Goal: Transaction & Acquisition: Book appointment/travel/reservation

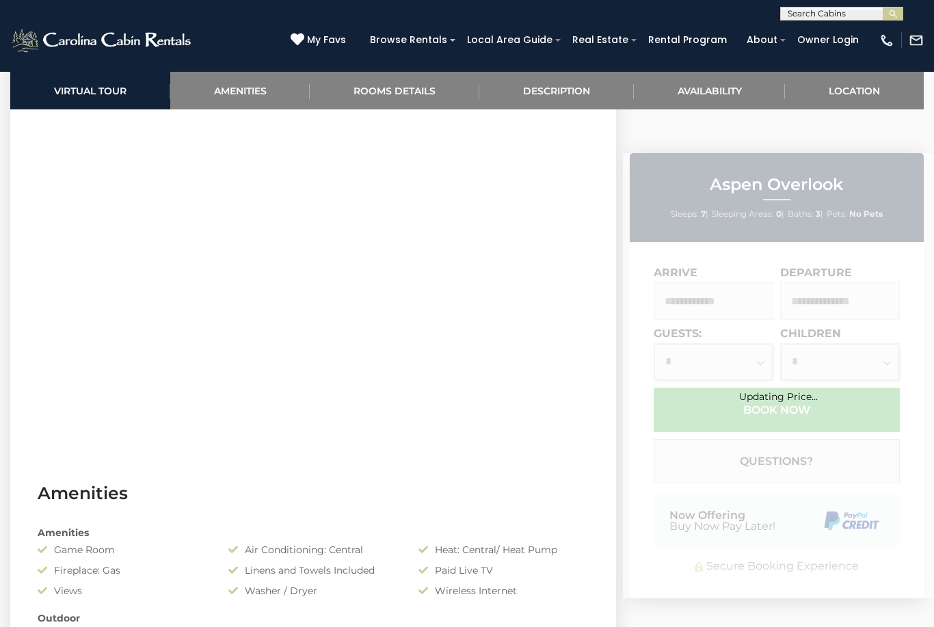
click at [716, 92] on link "Availability" at bounding box center [710, 91] width 152 height 38
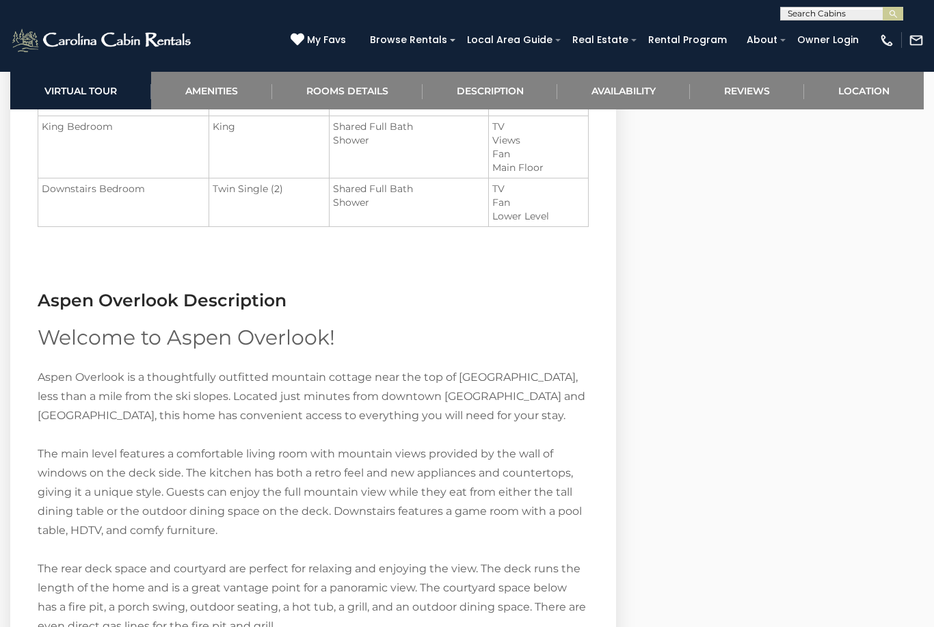
scroll to position [1636, 0]
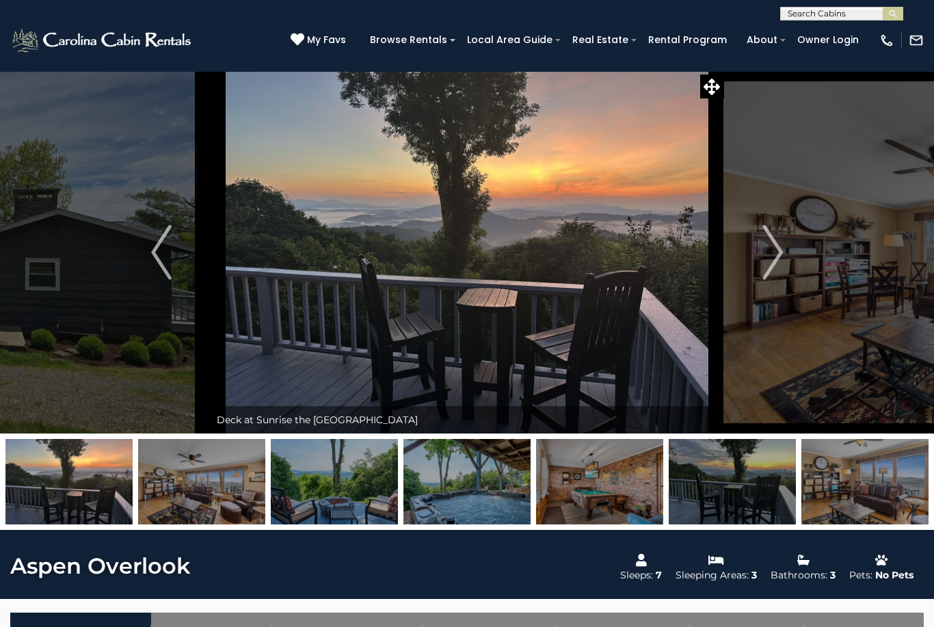
click at [783, 248] on img "Next" at bounding box center [773, 252] width 21 height 55
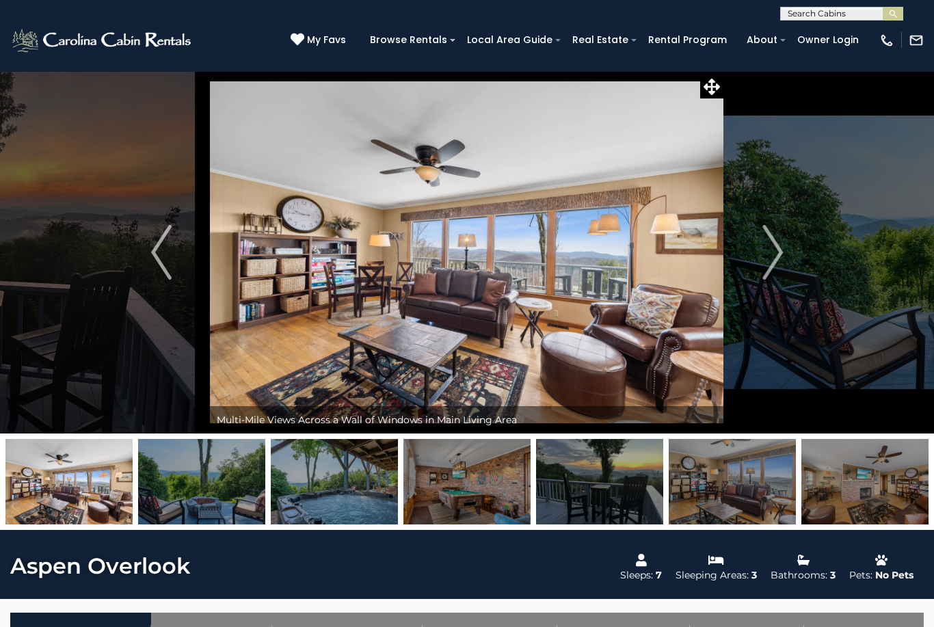
click at [781, 254] on img "Next" at bounding box center [773, 252] width 21 height 55
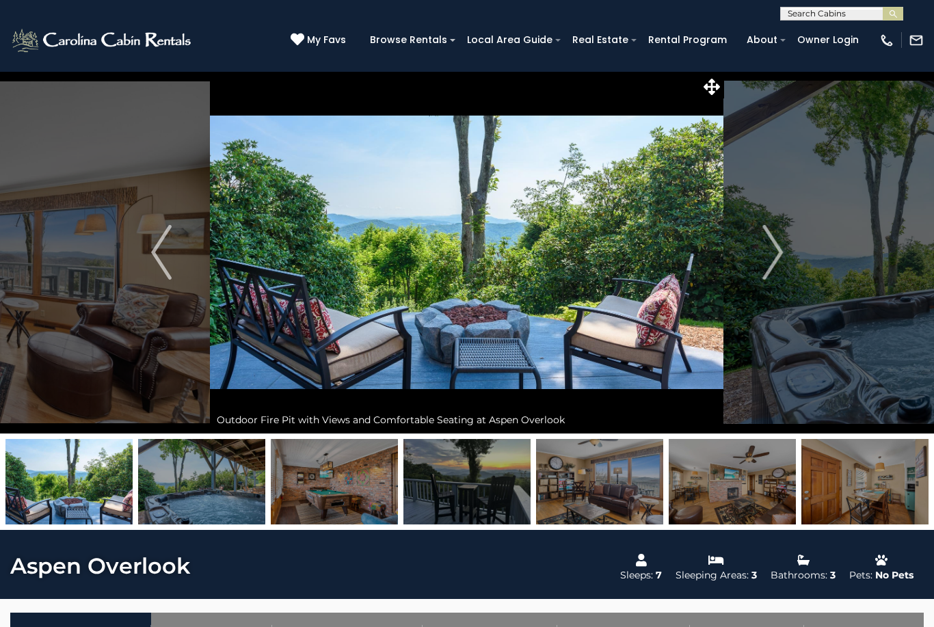
click at [768, 257] on img "Next" at bounding box center [773, 252] width 21 height 55
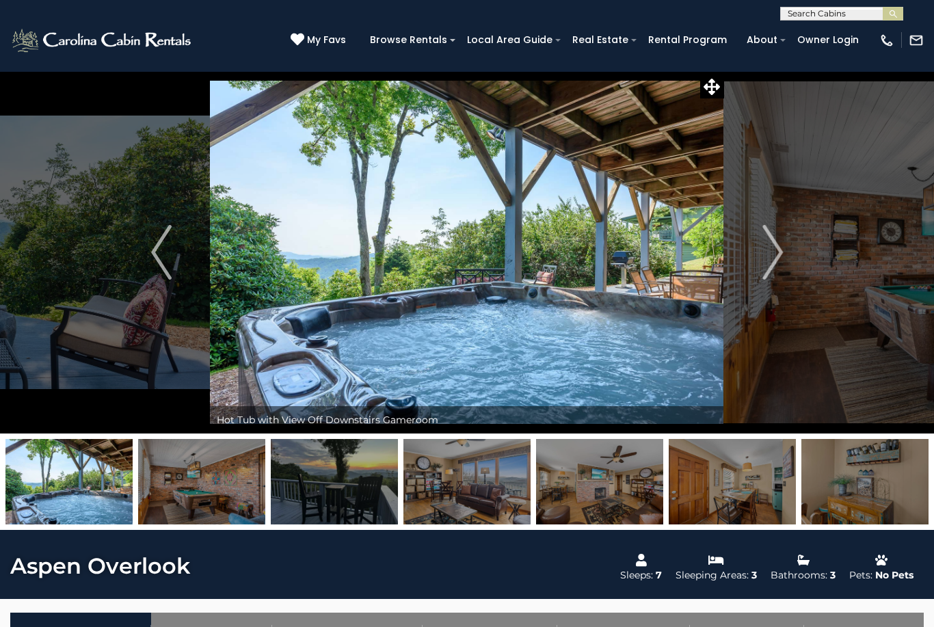
click at [770, 252] on img "Next" at bounding box center [773, 252] width 21 height 55
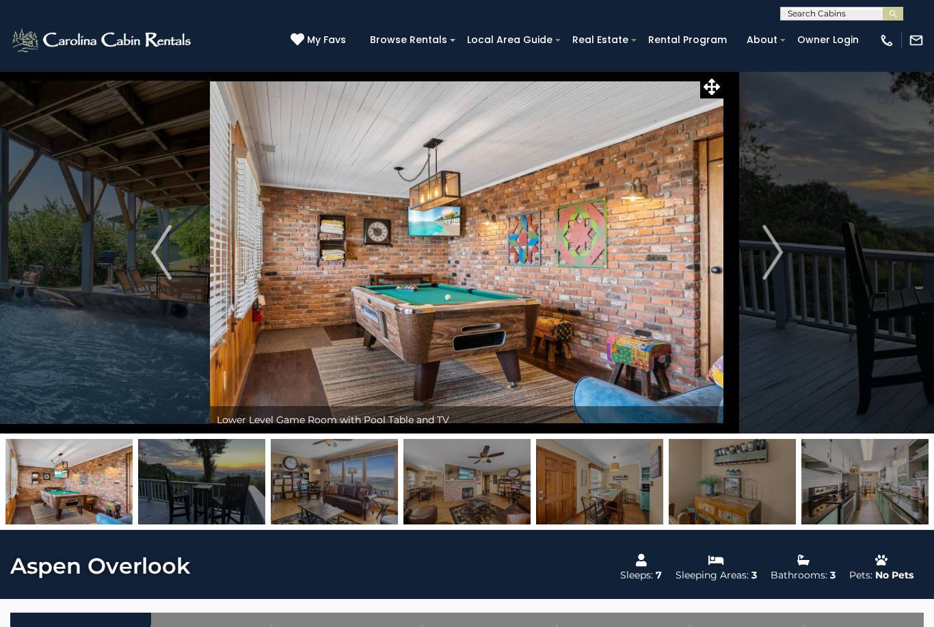
click at [778, 250] on img "Next" at bounding box center [773, 252] width 21 height 55
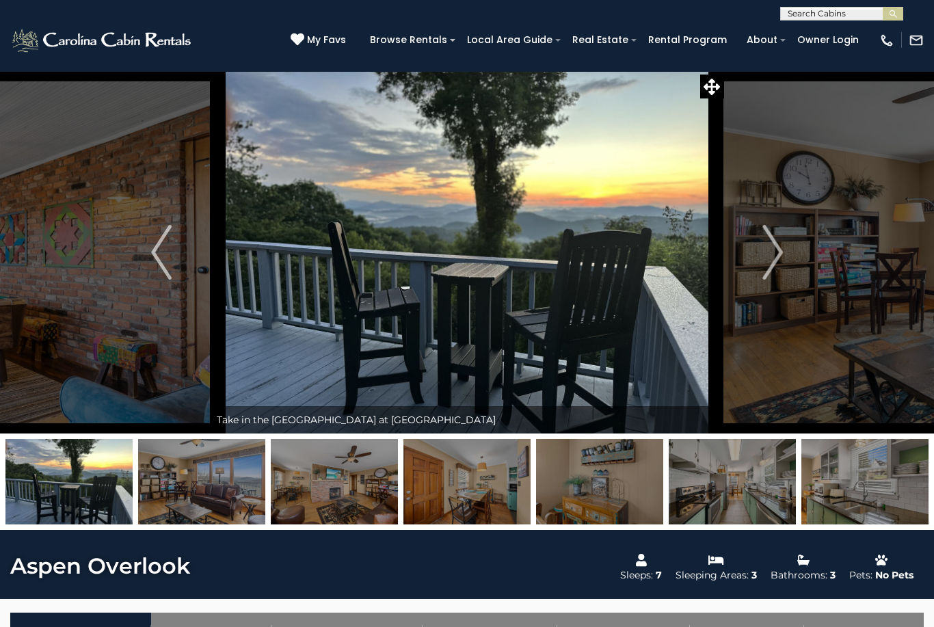
click at [780, 261] on img "Next" at bounding box center [773, 252] width 21 height 55
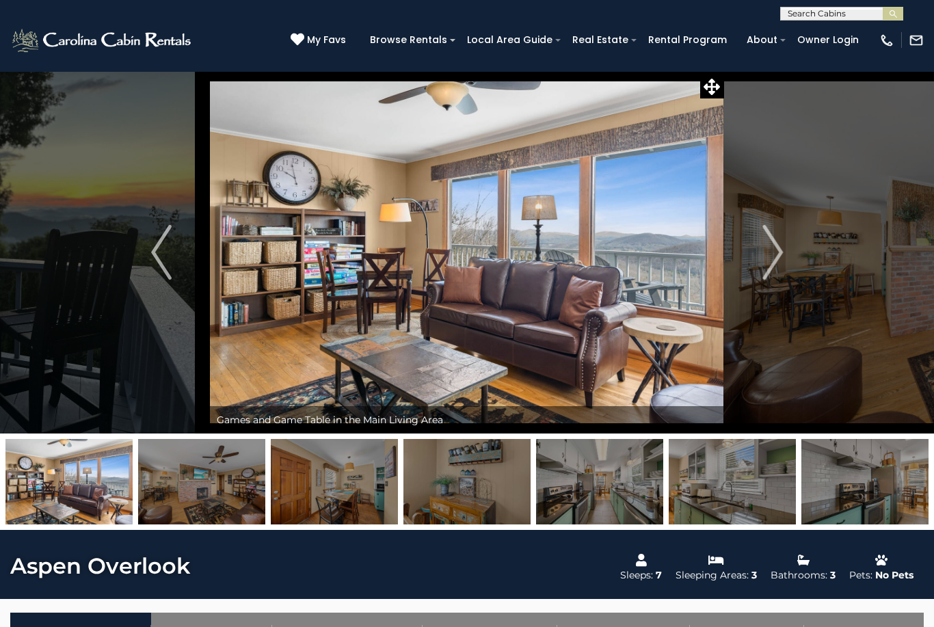
click at [781, 252] on img "Next" at bounding box center [773, 252] width 21 height 55
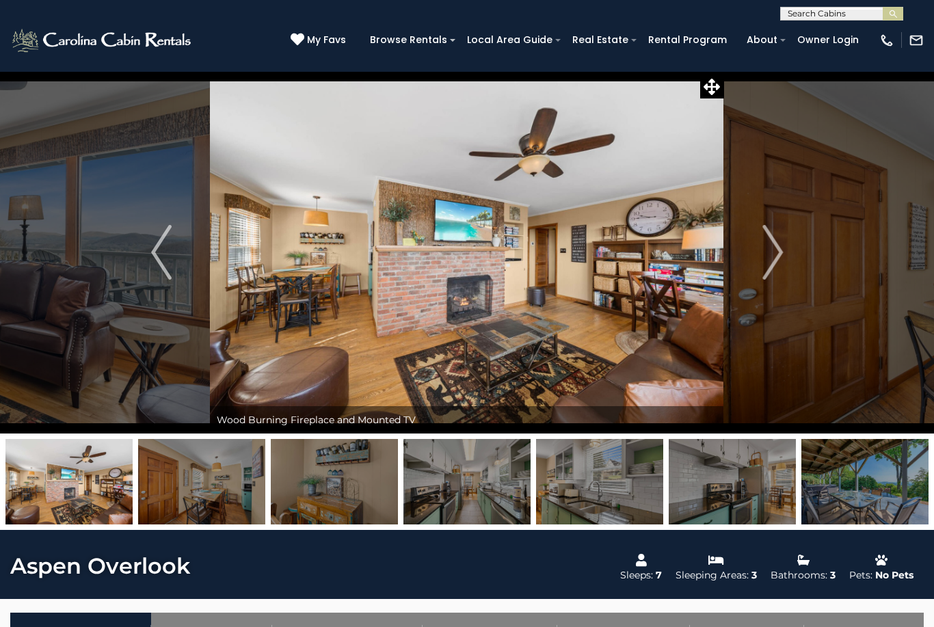
click at [776, 260] on img "Next" at bounding box center [773, 252] width 21 height 55
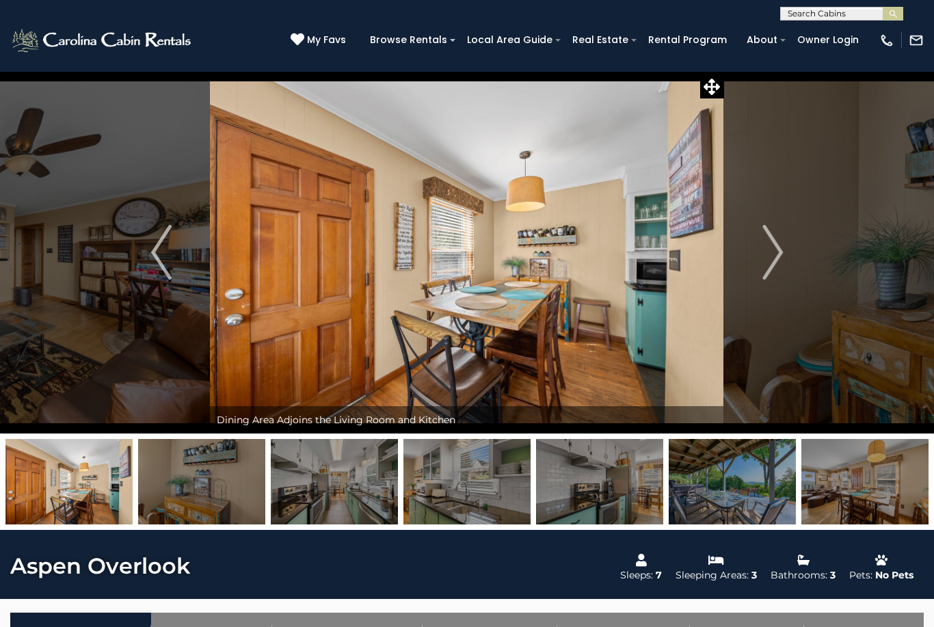
click at [774, 259] on img "Next" at bounding box center [773, 252] width 21 height 55
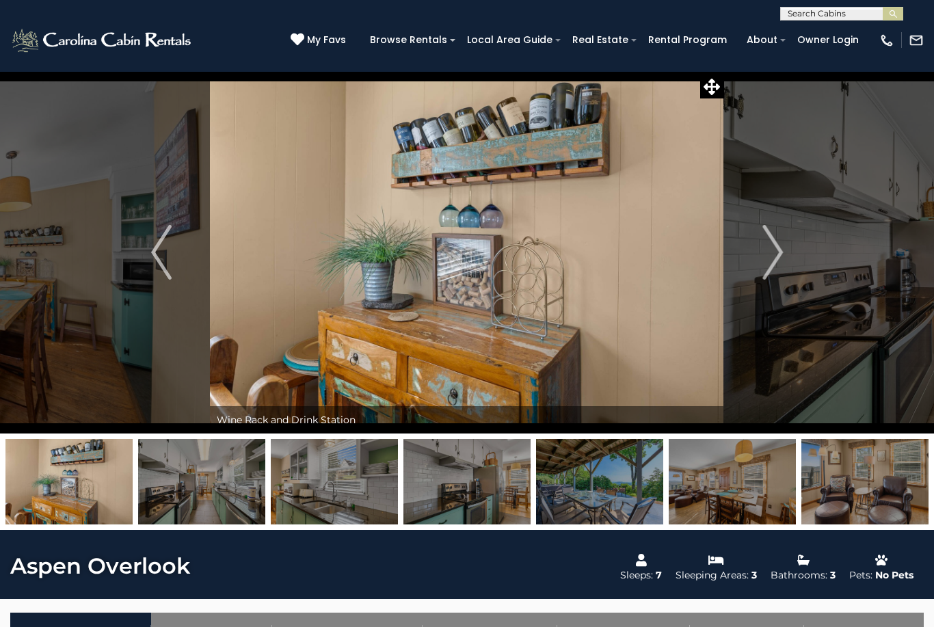
click at [780, 253] on img "Next" at bounding box center [773, 252] width 21 height 55
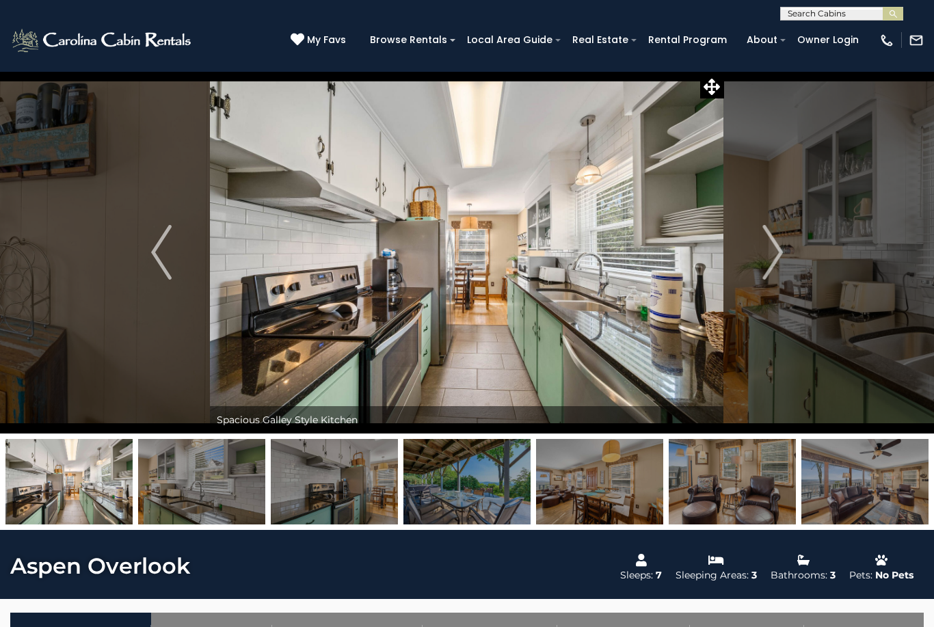
click at [774, 262] on img "Next" at bounding box center [773, 252] width 21 height 55
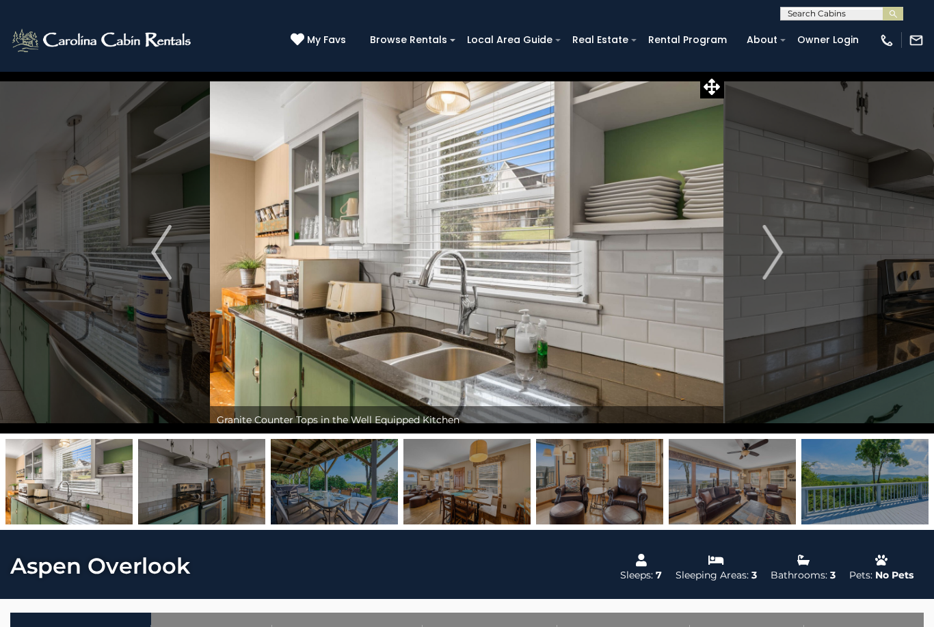
click at [775, 252] on img "Next" at bounding box center [773, 252] width 21 height 55
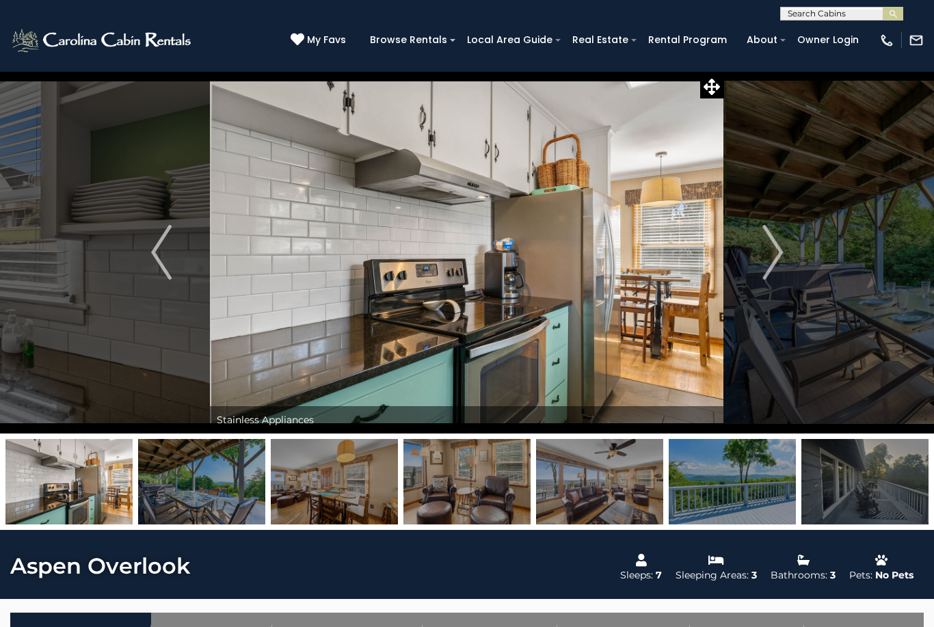
click at [778, 256] on img "Next" at bounding box center [773, 252] width 21 height 55
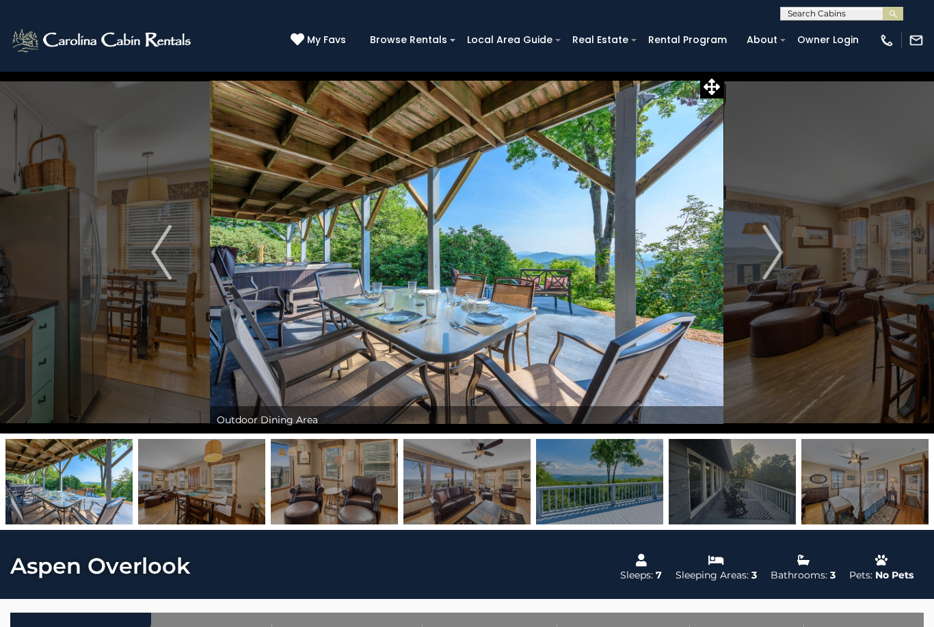
click at [773, 253] on img "Next" at bounding box center [773, 252] width 21 height 55
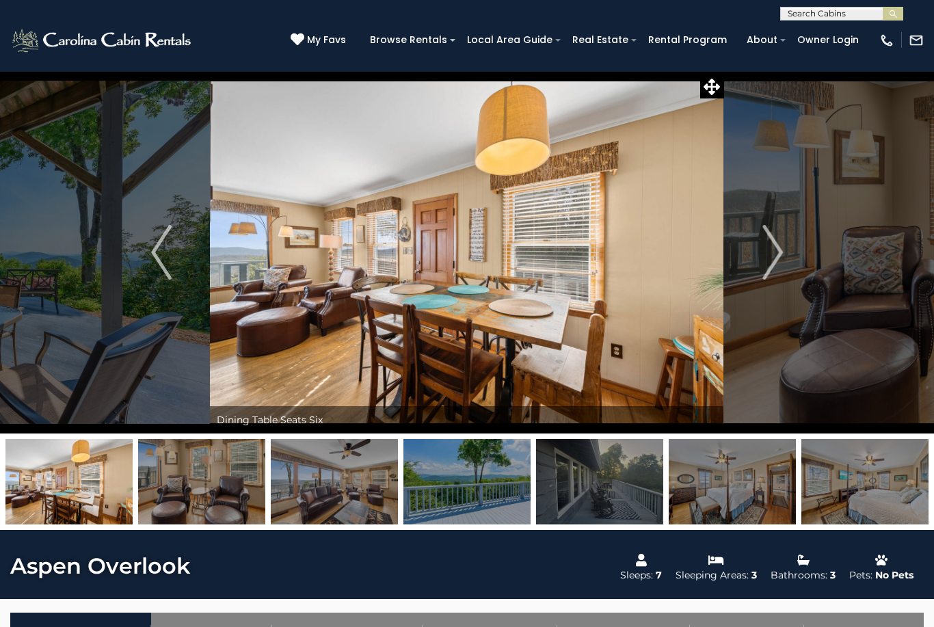
click at [773, 254] on img "Next" at bounding box center [773, 252] width 21 height 55
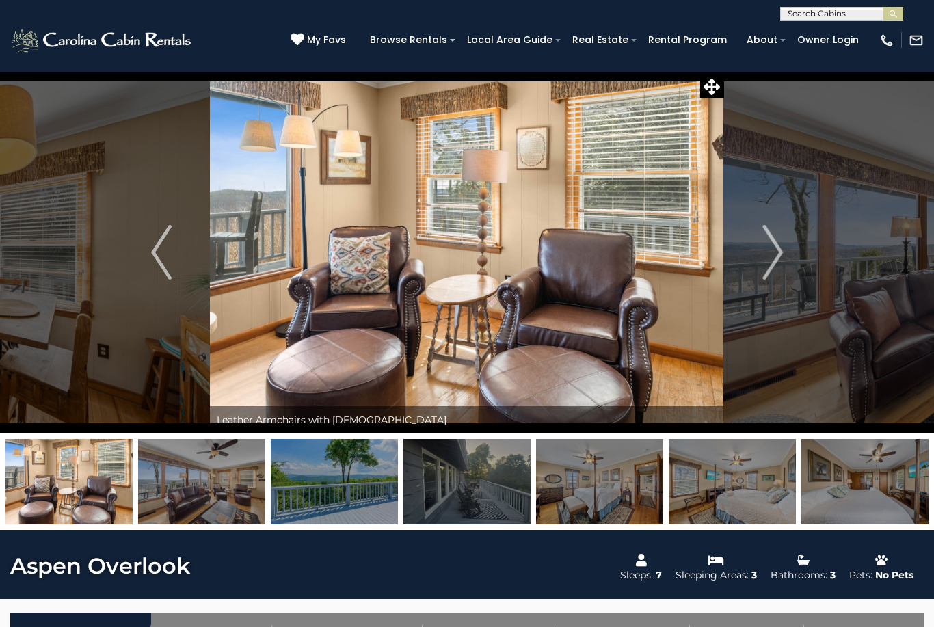
click at [774, 257] on img "Next" at bounding box center [773, 252] width 21 height 55
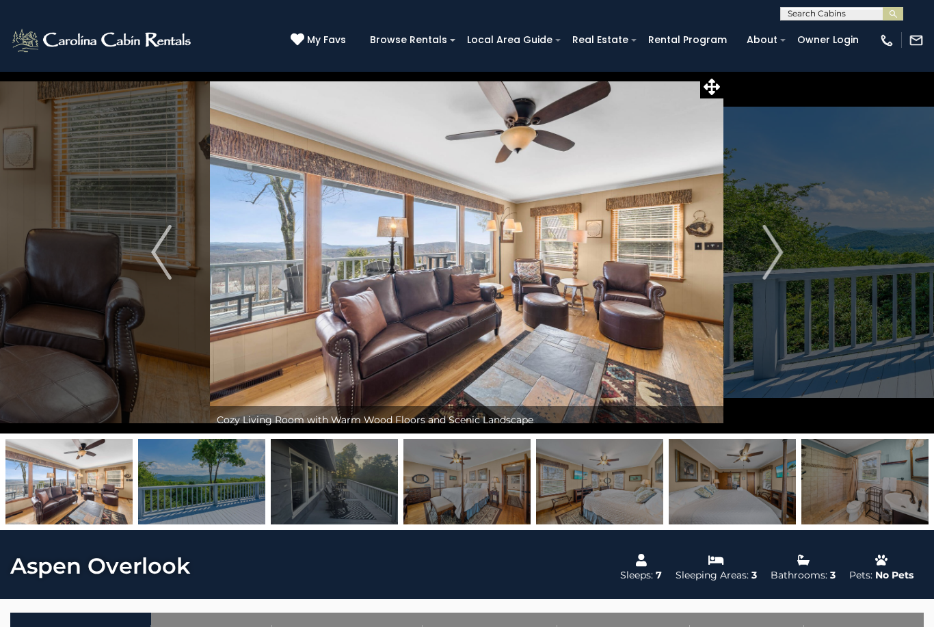
click at [777, 264] on img "Next" at bounding box center [773, 252] width 21 height 55
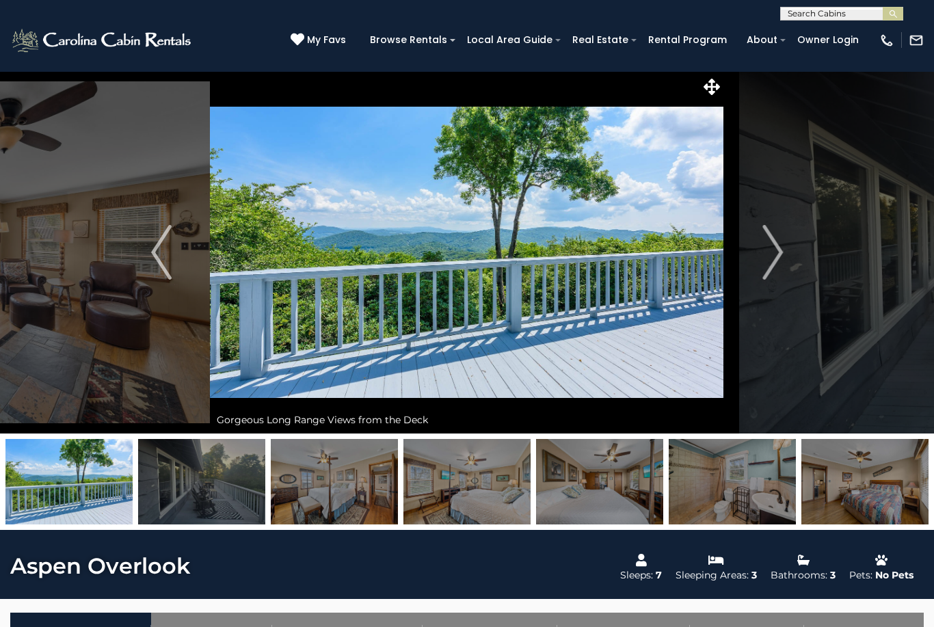
click at [778, 264] on img "Next" at bounding box center [773, 252] width 21 height 55
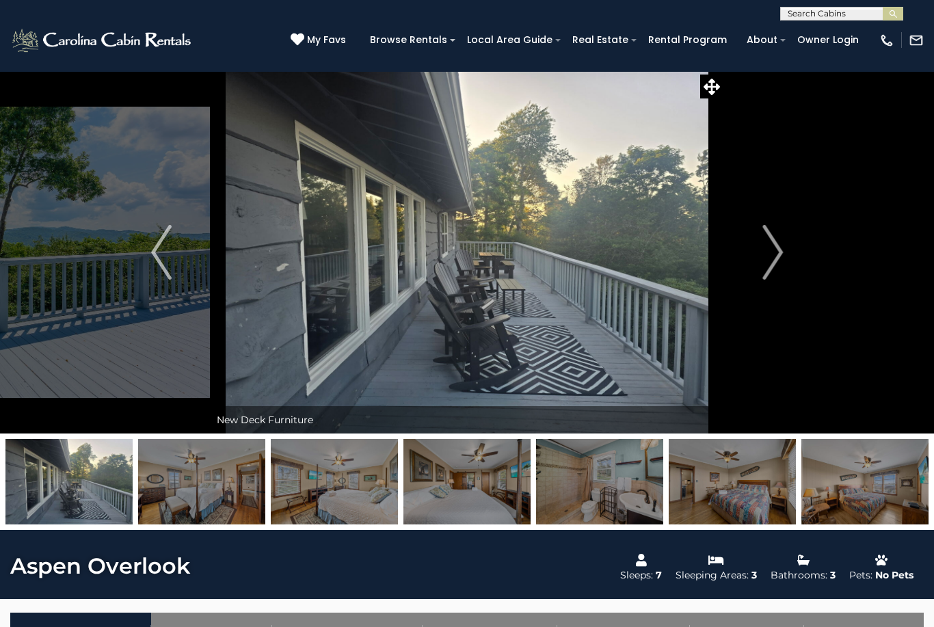
click at [776, 259] on img "Next" at bounding box center [773, 252] width 21 height 55
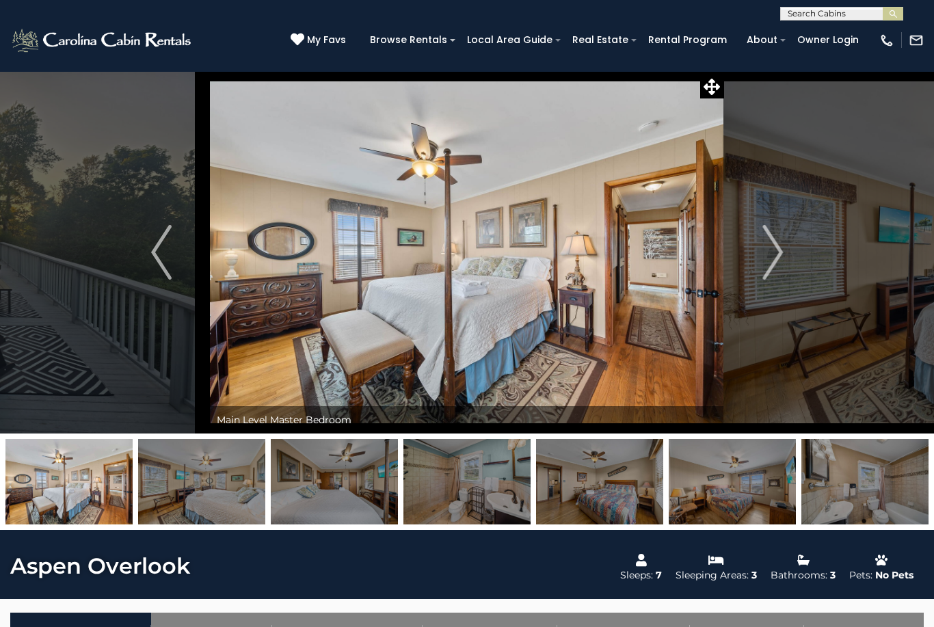
click at [160, 253] on img "Previous" at bounding box center [161, 252] width 21 height 55
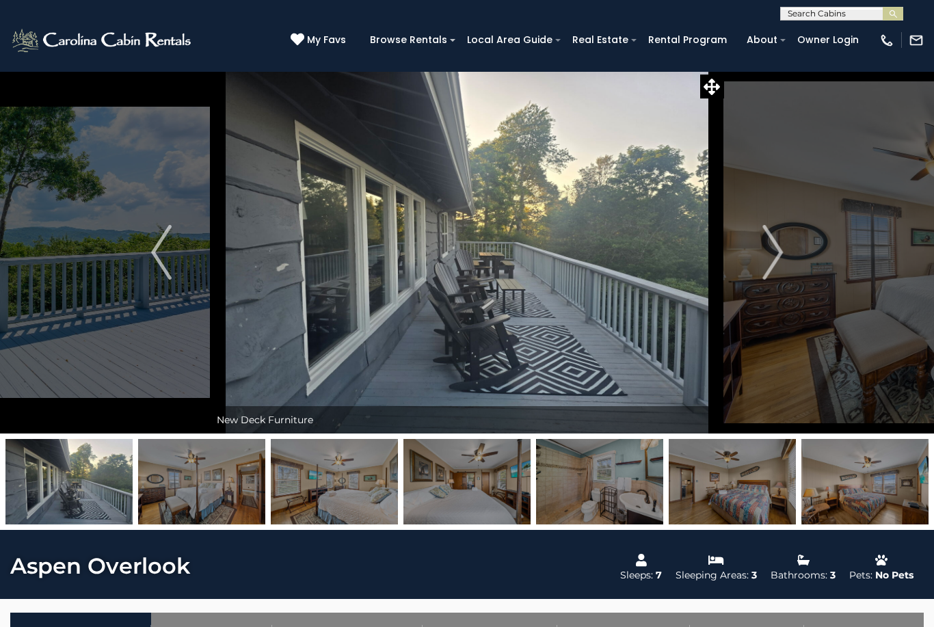
click at [779, 259] on img "Next" at bounding box center [773, 252] width 21 height 55
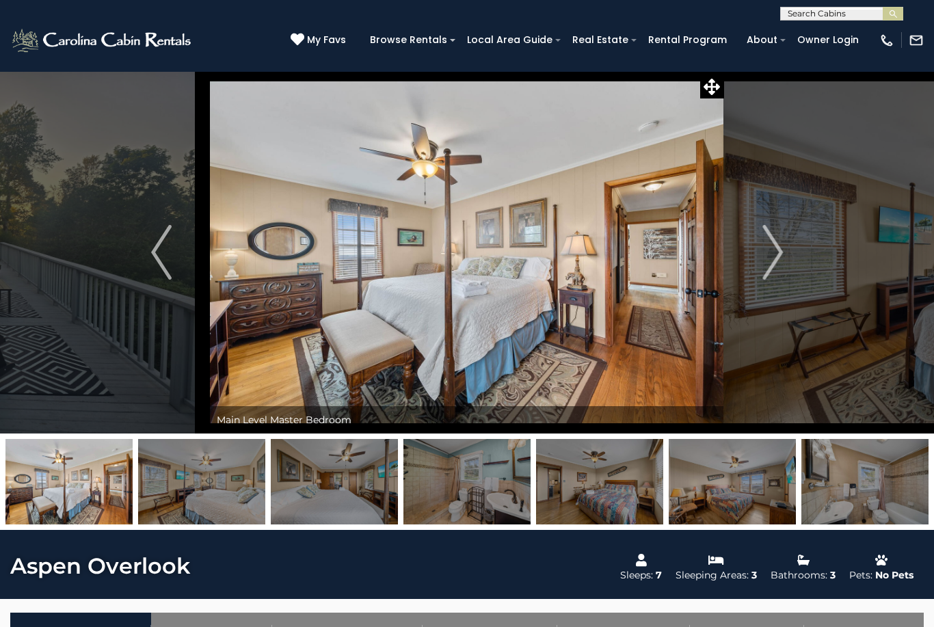
click at [773, 256] on img "Next" at bounding box center [773, 252] width 21 height 55
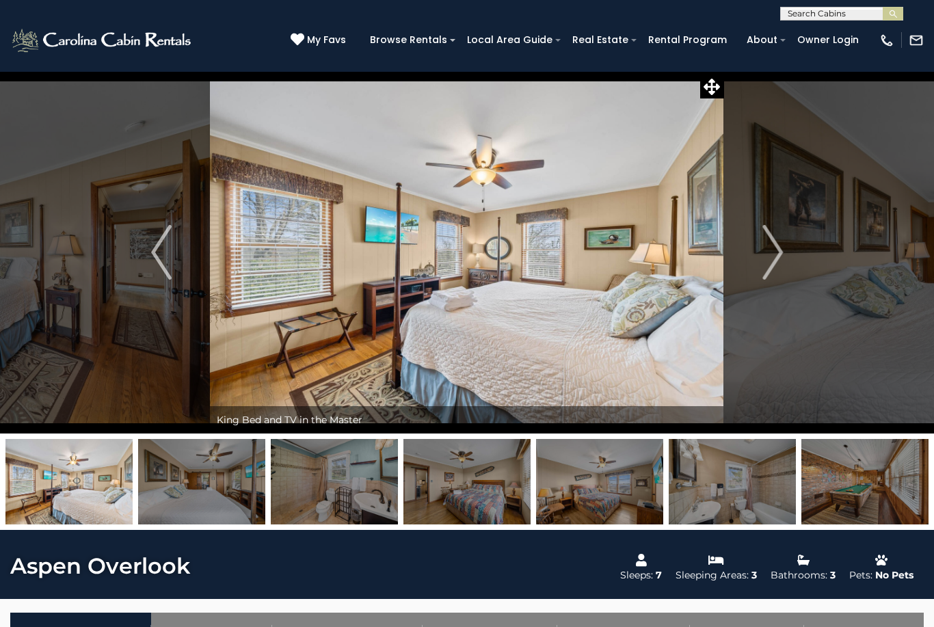
click at [774, 251] on img "Next" at bounding box center [773, 252] width 21 height 55
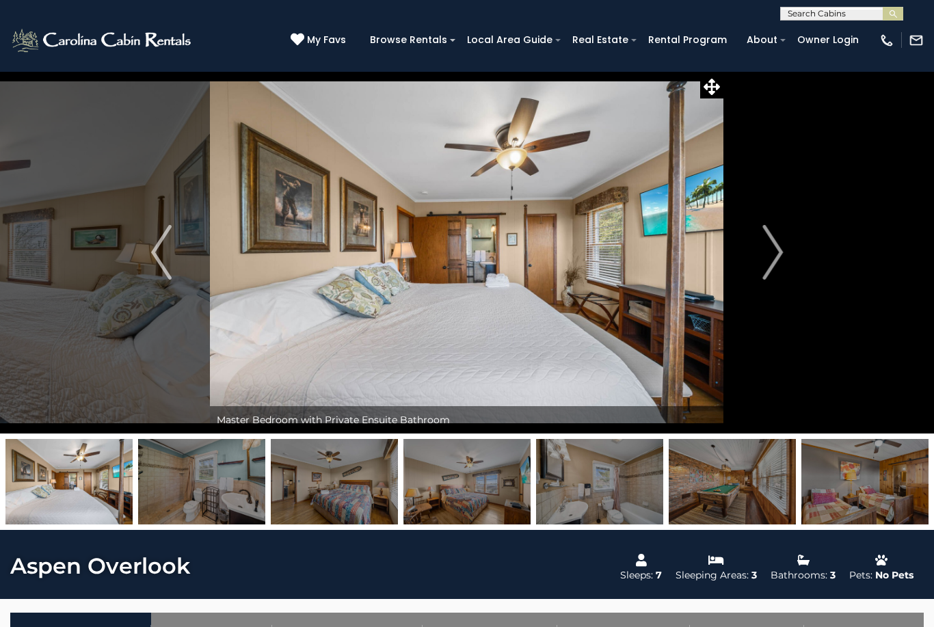
click at [775, 246] on img "Next" at bounding box center [773, 252] width 21 height 55
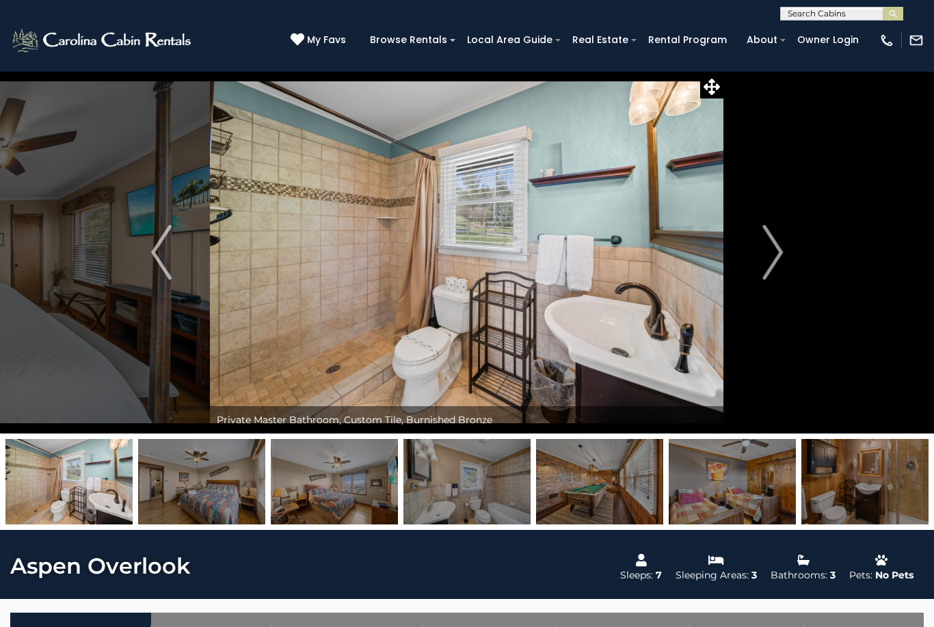
click at [776, 247] on img "Next" at bounding box center [773, 252] width 21 height 55
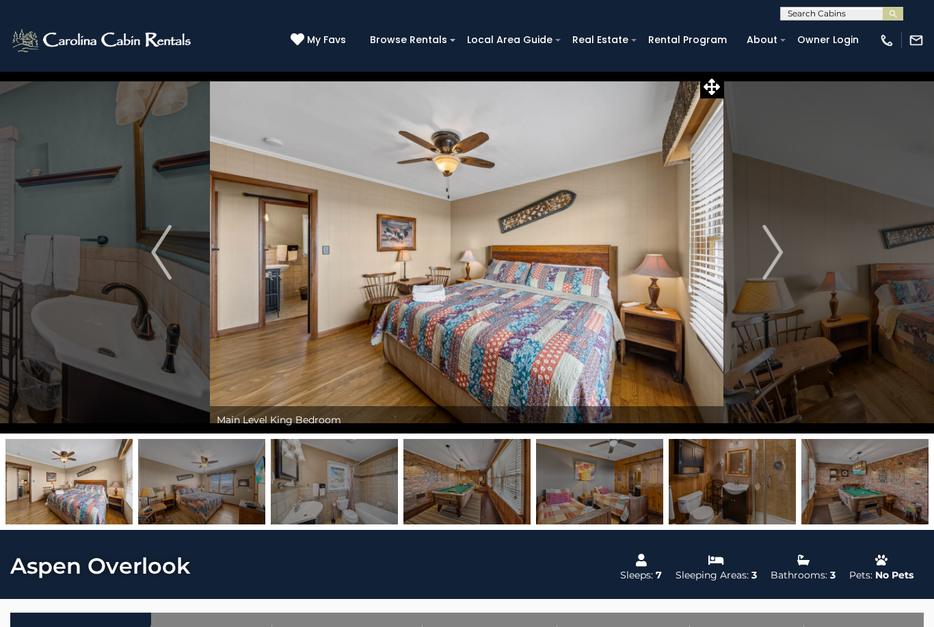
click at [769, 246] on img "Next" at bounding box center [773, 252] width 21 height 55
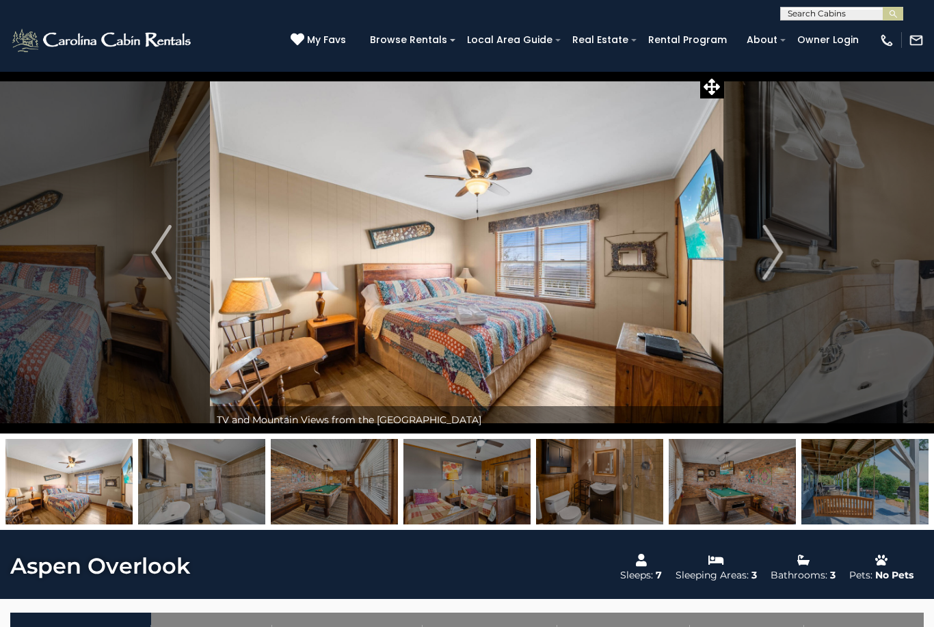
click at [783, 252] on img "Next" at bounding box center [773, 252] width 21 height 55
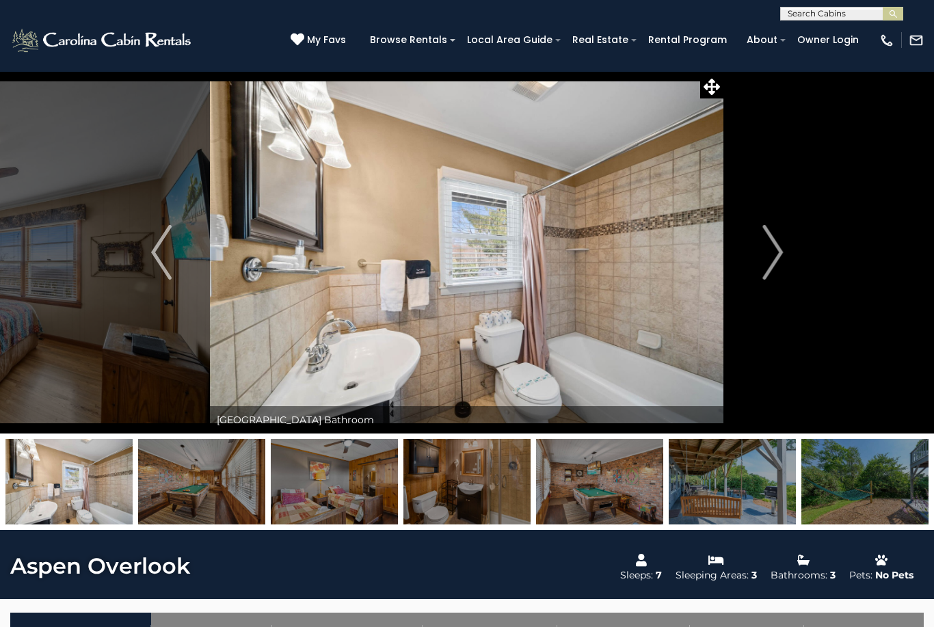
click at [770, 252] on img "Next" at bounding box center [773, 252] width 21 height 55
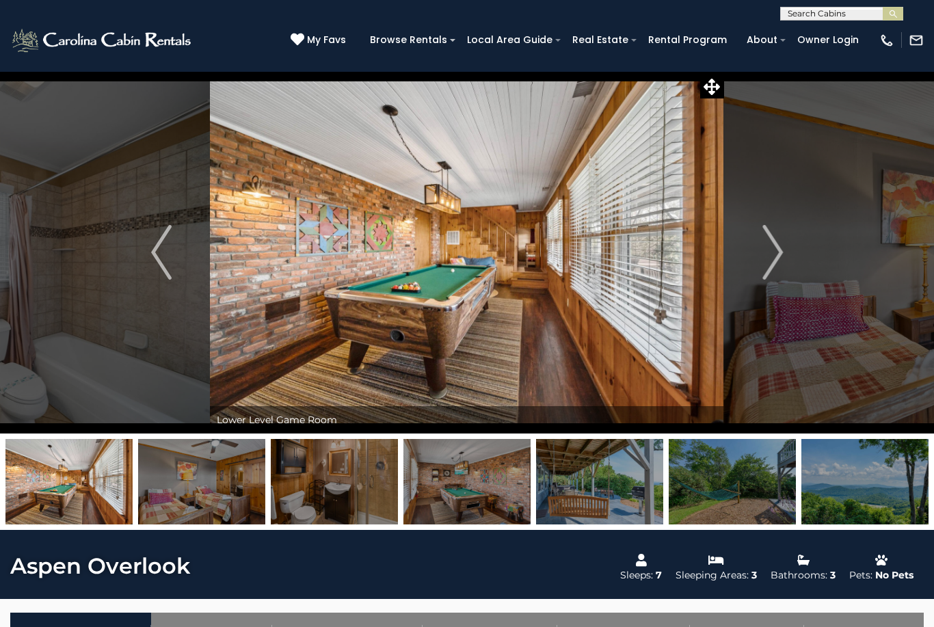
click at [776, 248] on img "Next" at bounding box center [773, 252] width 21 height 55
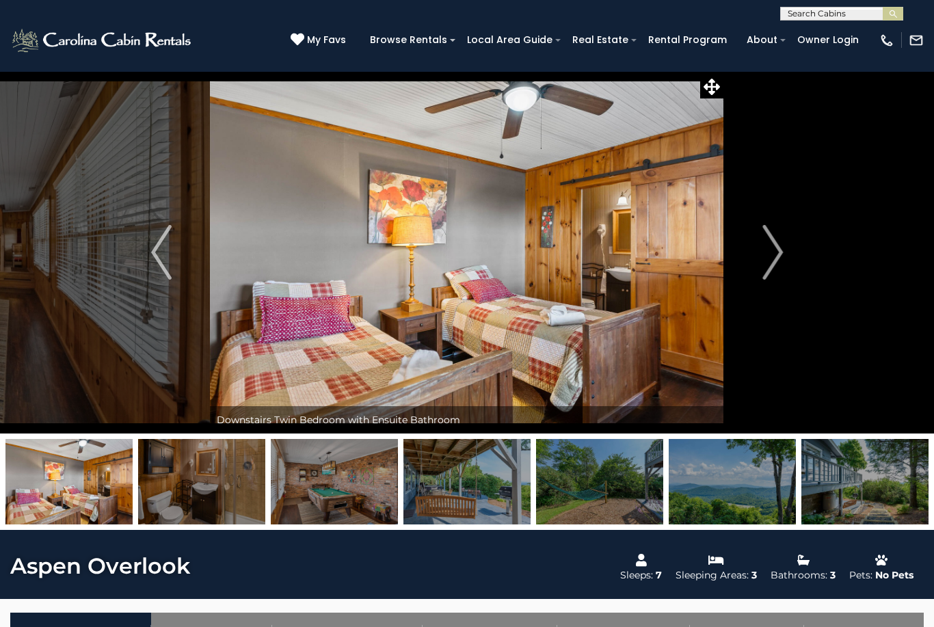
click at [773, 259] on img "Next" at bounding box center [773, 252] width 21 height 55
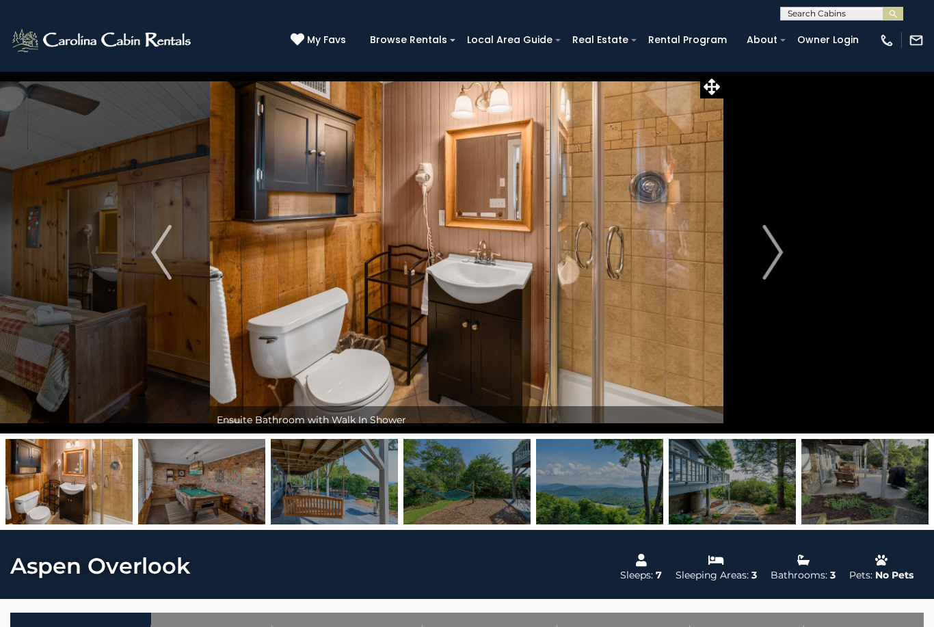
click at [776, 253] on img "Next" at bounding box center [773, 252] width 21 height 55
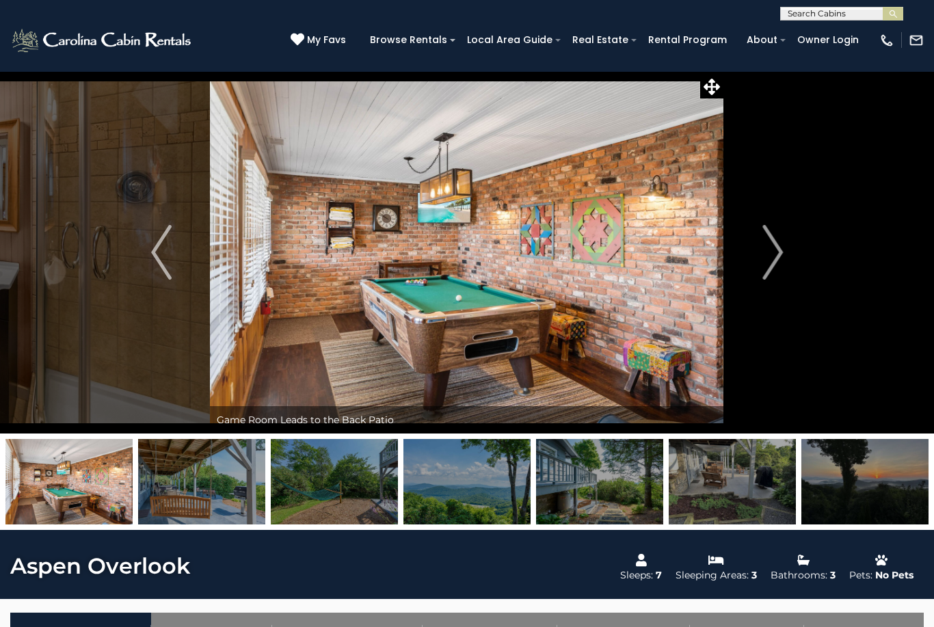
click at [761, 250] on button "Next" at bounding box center [772, 252] width 97 height 363
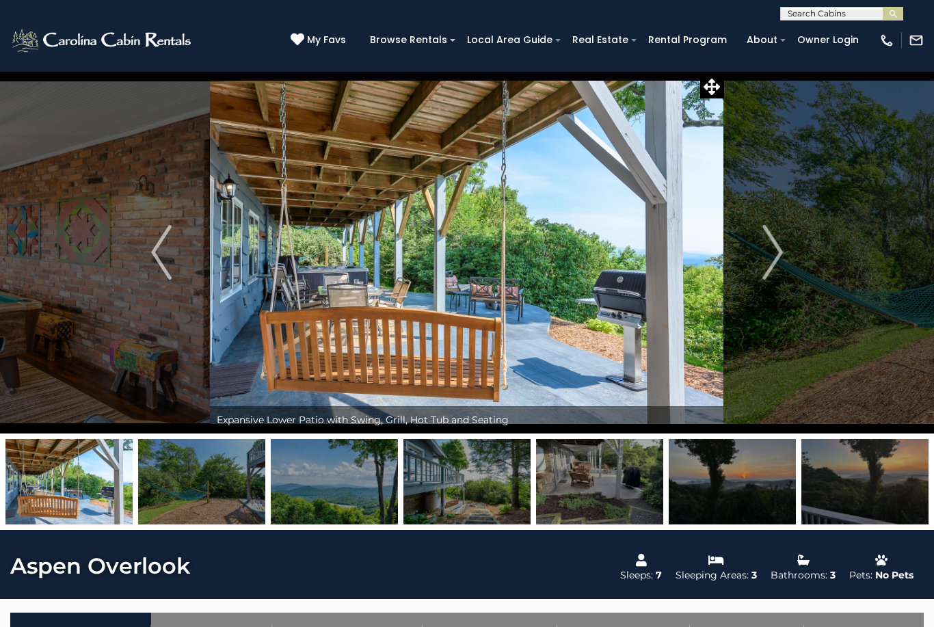
click at [770, 246] on img "Next" at bounding box center [773, 252] width 21 height 55
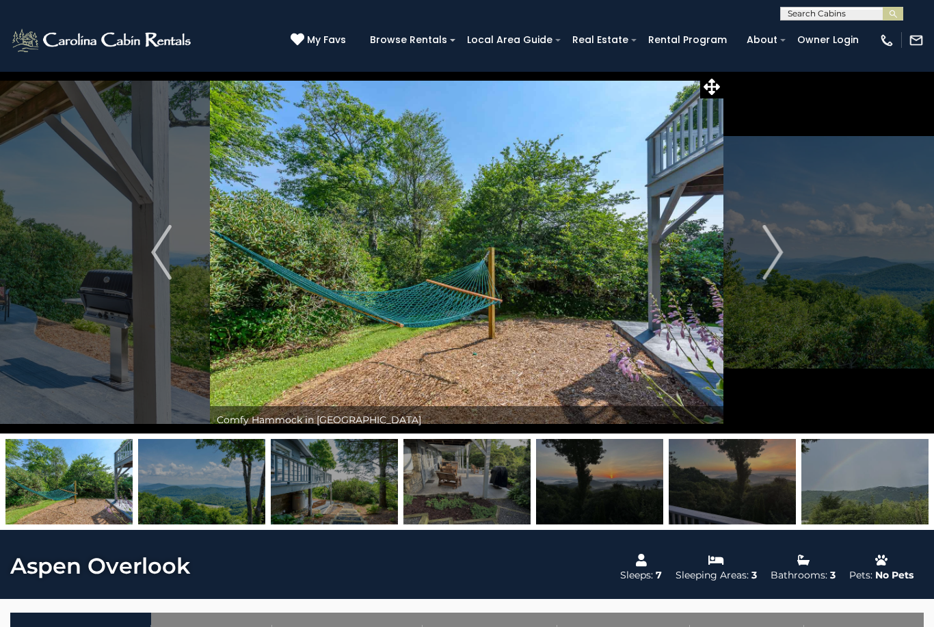
click at [607, 491] on img at bounding box center [599, 482] width 127 height 86
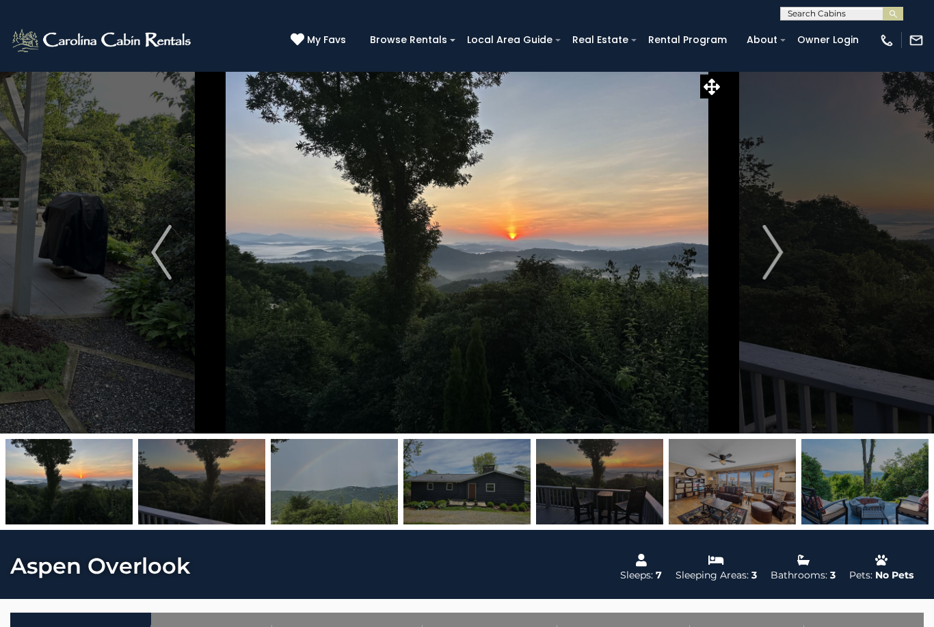
click at [199, 482] on img at bounding box center [201, 482] width 127 height 86
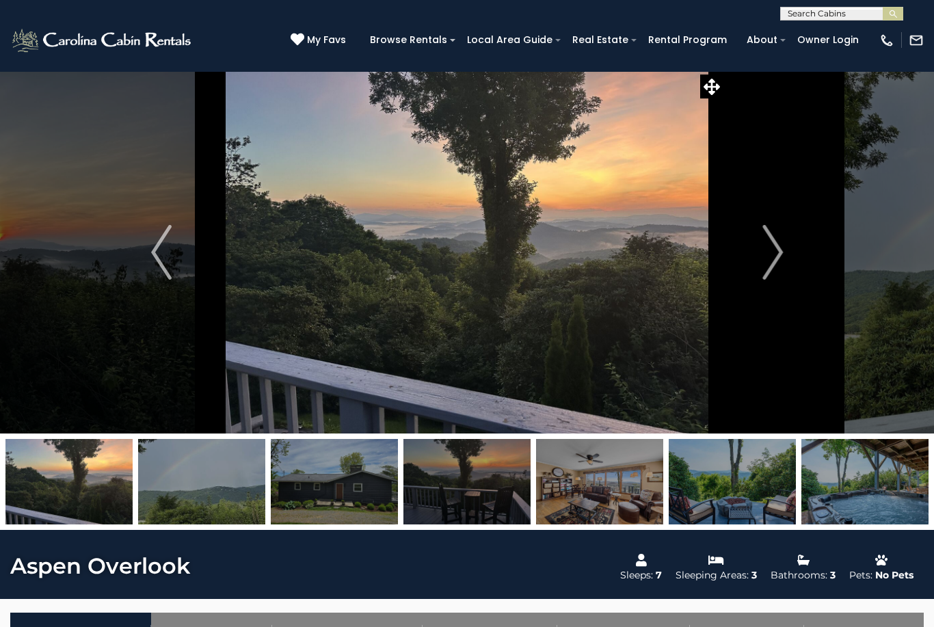
click at [471, 482] on img at bounding box center [467, 482] width 127 height 86
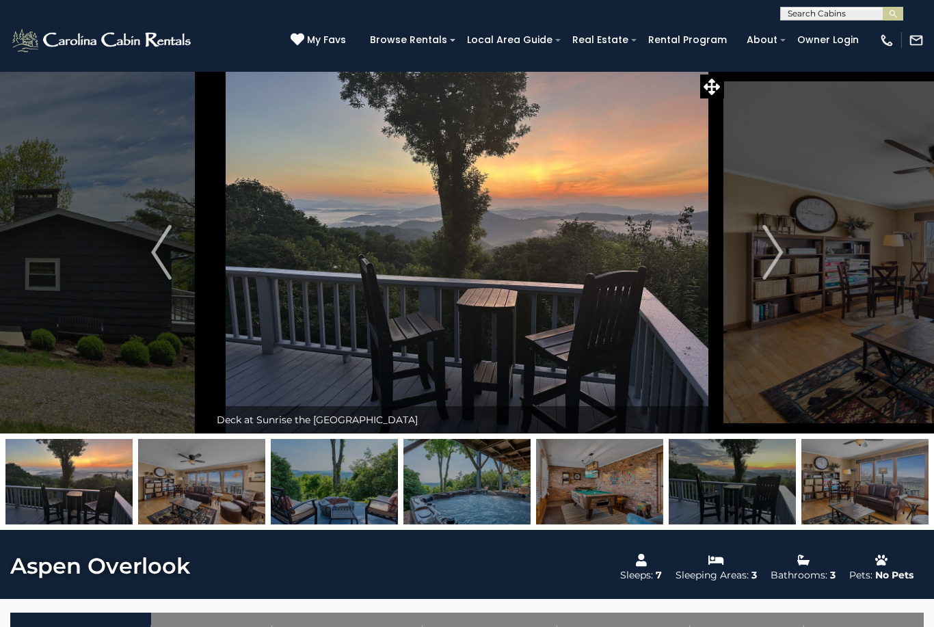
click at [206, 484] on img at bounding box center [201, 482] width 127 height 86
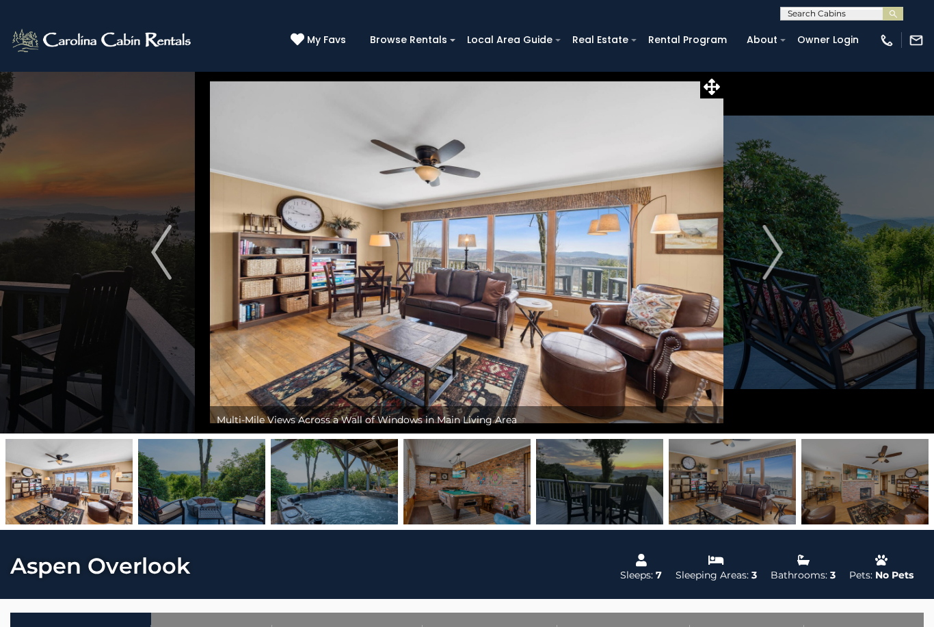
scroll to position [1636, 0]
